Goal: Transaction & Acquisition: Download file/media

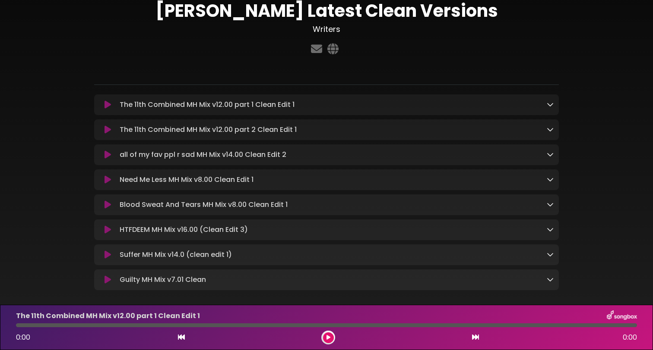
scroll to position [73, 0]
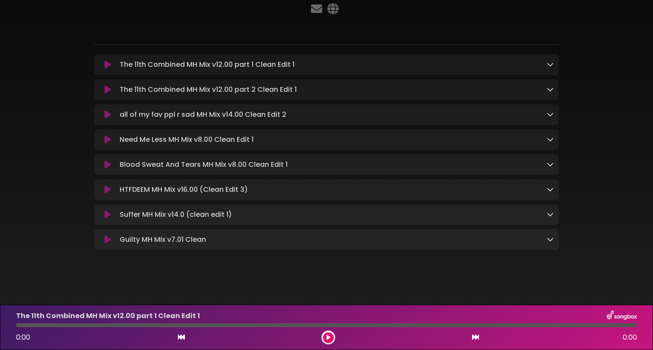
click at [550, 113] on icon at bounding box center [549, 114] width 7 height 7
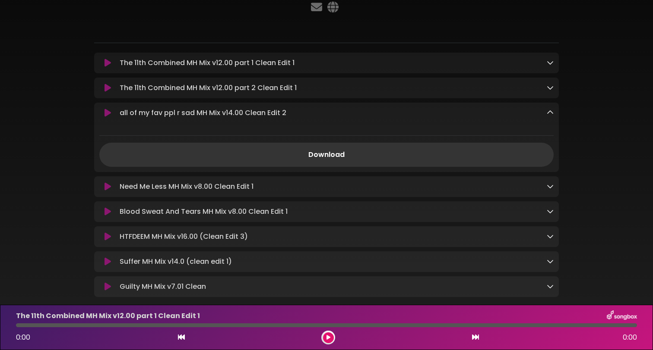
click at [550, 113] on icon at bounding box center [549, 112] width 7 height 7
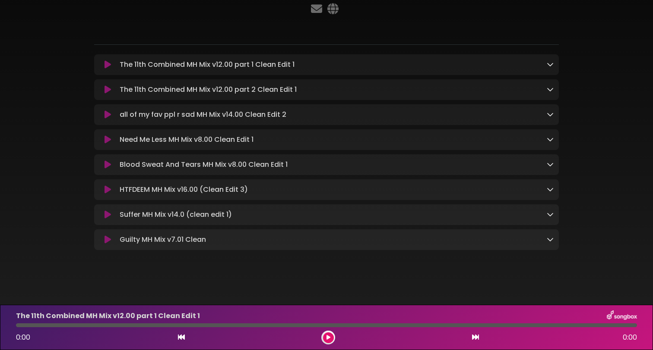
click at [544, 61] on div "The 11th Combined MH Mix v12.00 part 1 Clean Edit 1 Loading Track..." at bounding box center [334, 65] width 437 height 10
click at [550, 65] on icon at bounding box center [549, 64] width 7 height 7
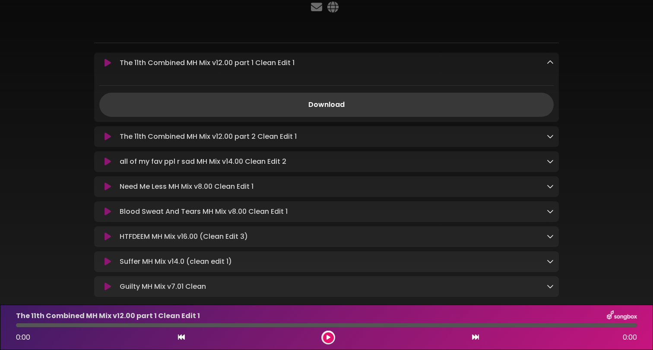
click at [331, 104] on link "Download" at bounding box center [326, 105] width 454 height 24
click at [550, 136] on icon at bounding box center [549, 136] width 7 height 7
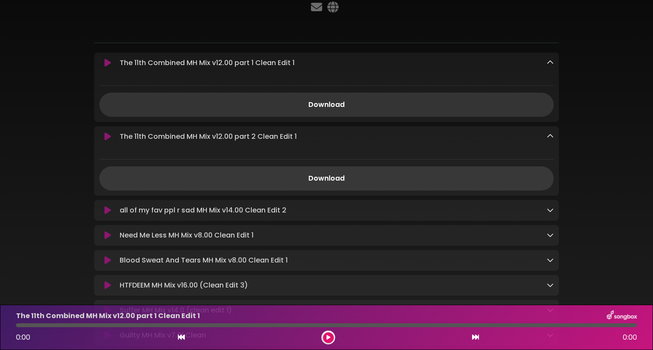
click at [393, 180] on link "Download" at bounding box center [326, 179] width 454 height 24
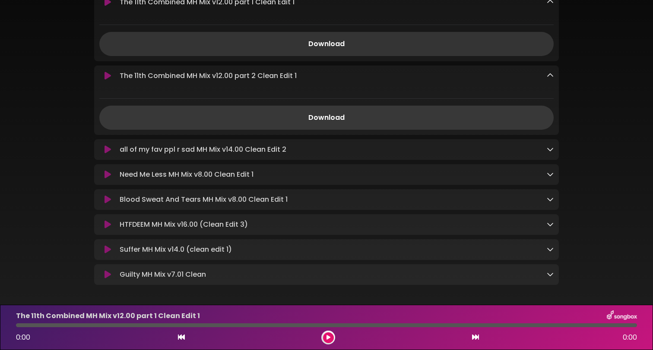
scroll to position [158, 0]
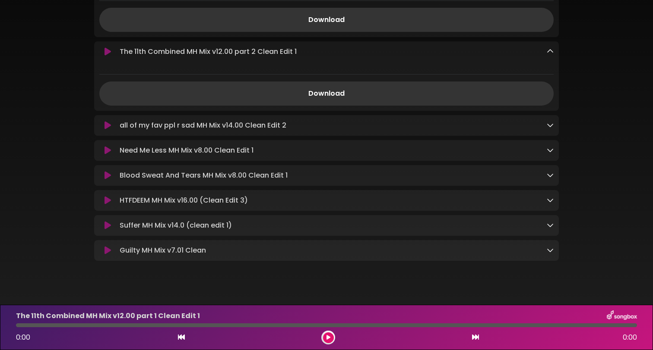
click at [550, 129] on link at bounding box center [549, 125] width 7 height 10
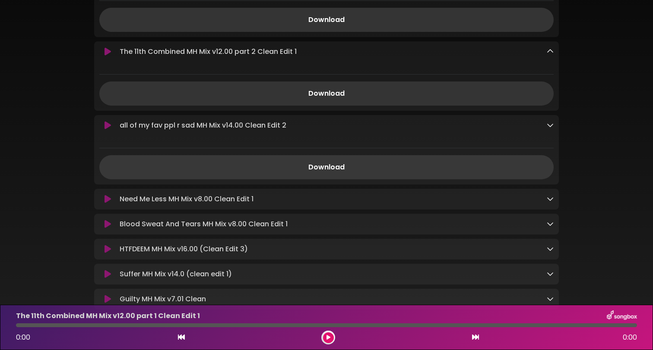
click at [303, 172] on link "Download" at bounding box center [326, 167] width 454 height 24
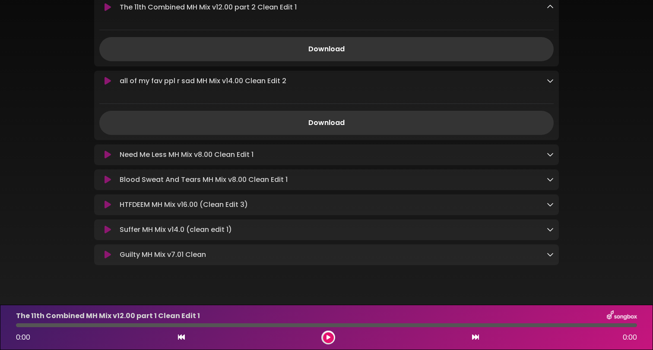
scroll to position [219, 0]
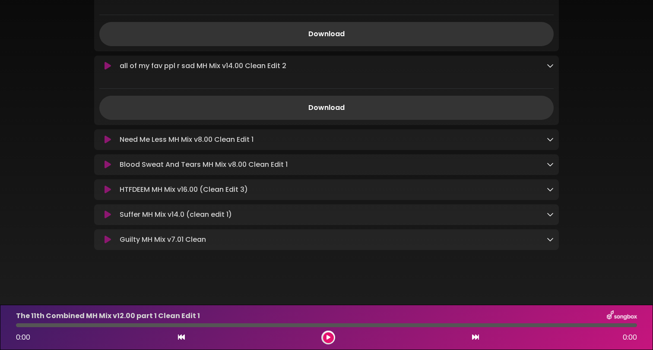
click at [545, 142] on div "Need Me Less MH Mix v8.00 Clean Edit 1 Loading Track..." at bounding box center [334, 140] width 437 height 10
click at [548, 141] on icon at bounding box center [549, 139] width 7 height 7
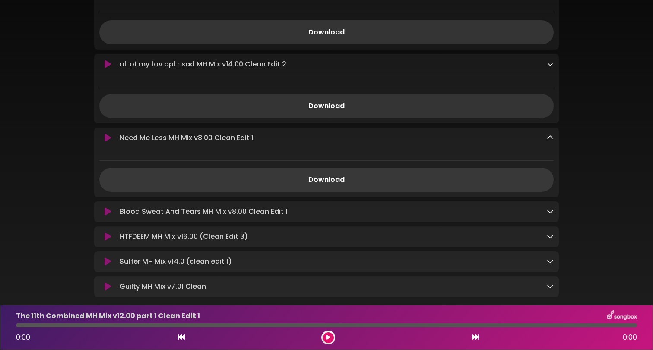
click at [353, 189] on link "Download" at bounding box center [326, 180] width 454 height 24
click at [548, 214] on icon at bounding box center [549, 211] width 7 height 7
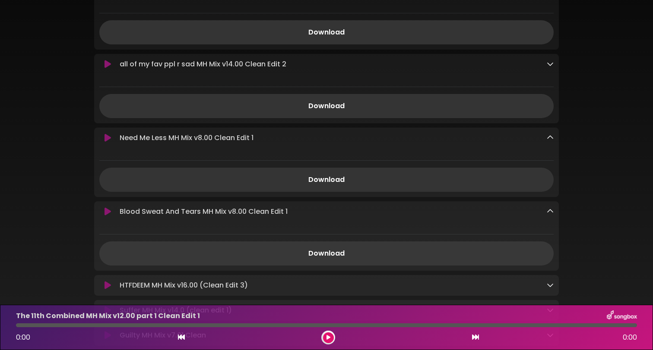
click at [368, 253] on link "Download" at bounding box center [326, 254] width 454 height 24
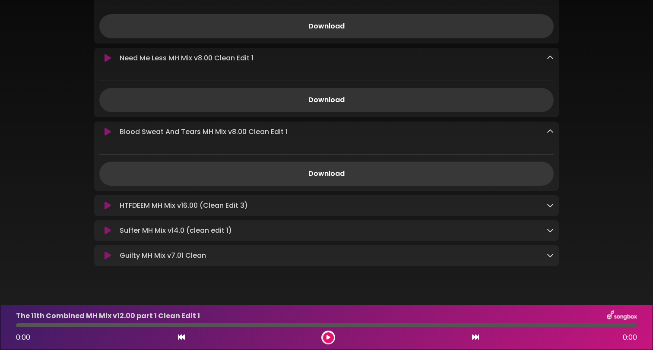
scroll to position [316, 0]
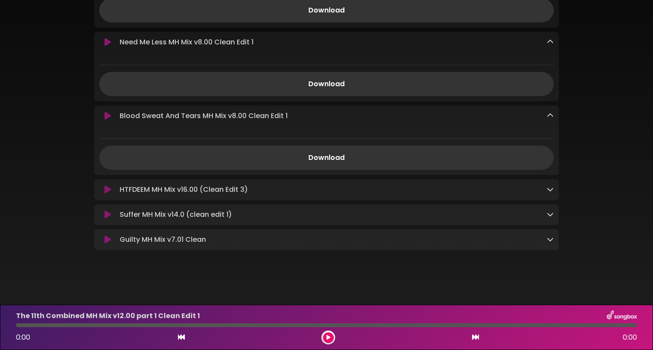
click at [551, 188] on icon at bounding box center [549, 189] width 7 height 7
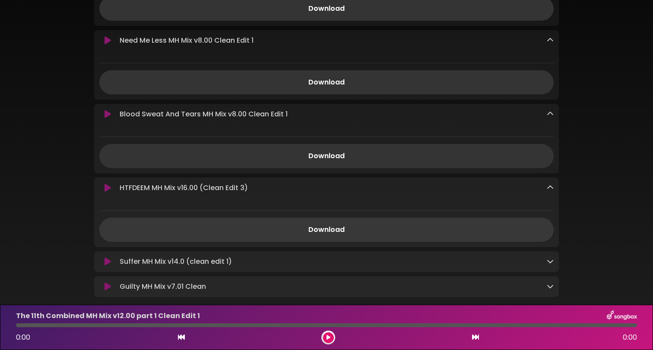
click at [333, 240] on link "Download" at bounding box center [326, 230] width 454 height 24
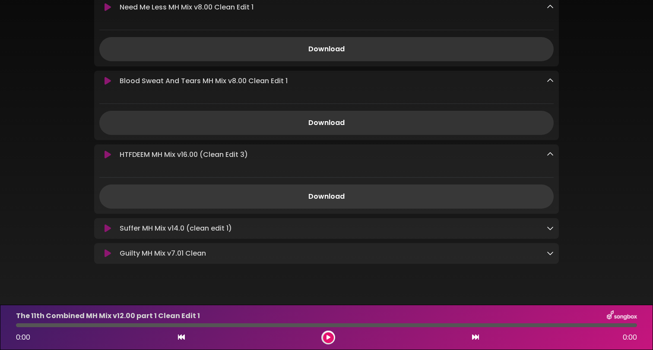
scroll to position [365, 0]
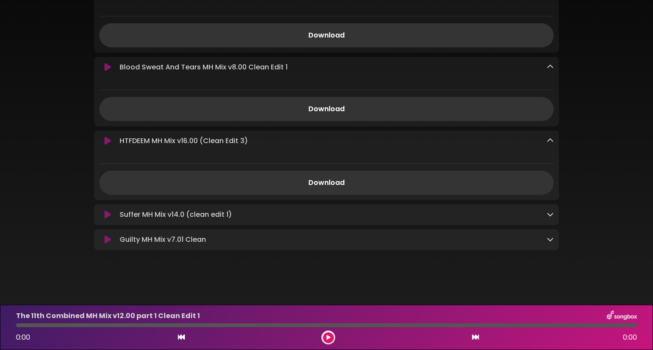
click at [550, 218] on icon at bounding box center [549, 214] width 7 height 7
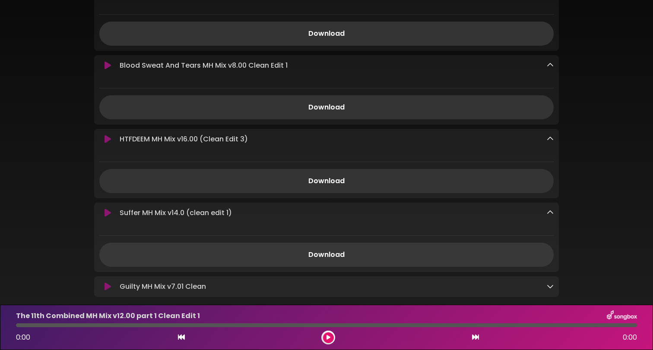
click at [356, 257] on link "Download" at bounding box center [326, 255] width 454 height 24
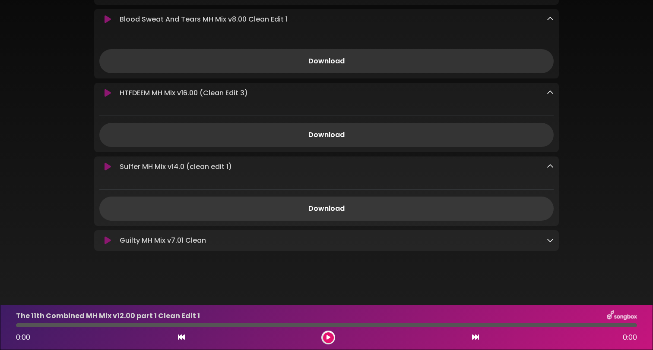
scroll to position [414, 0]
click at [549, 243] on link at bounding box center [549, 240] width 7 height 10
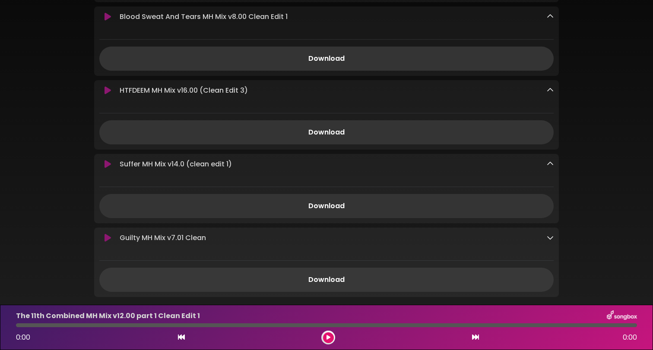
click at [330, 288] on link "Download" at bounding box center [326, 280] width 454 height 24
